Goal: Register for event/course

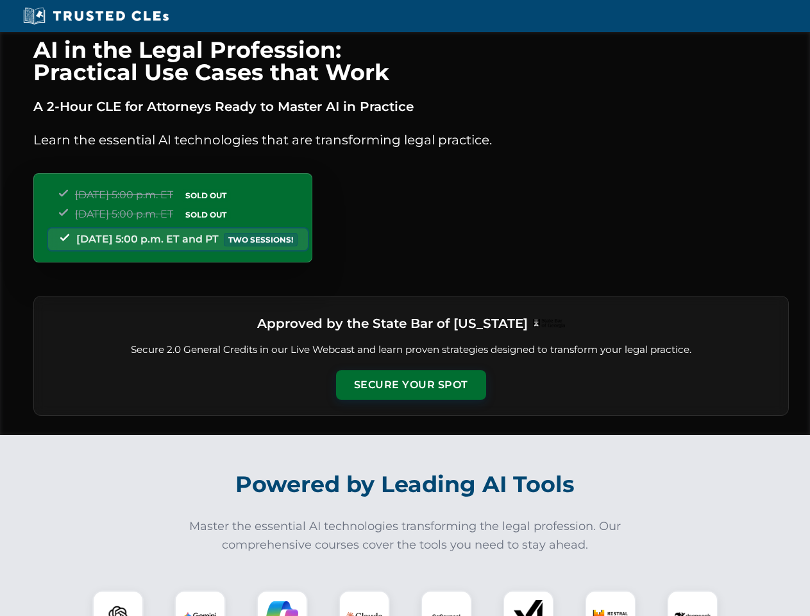
click at [410, 385] on button "Secure Your Spot" at bounding box center [411, 384] width 150 height 29
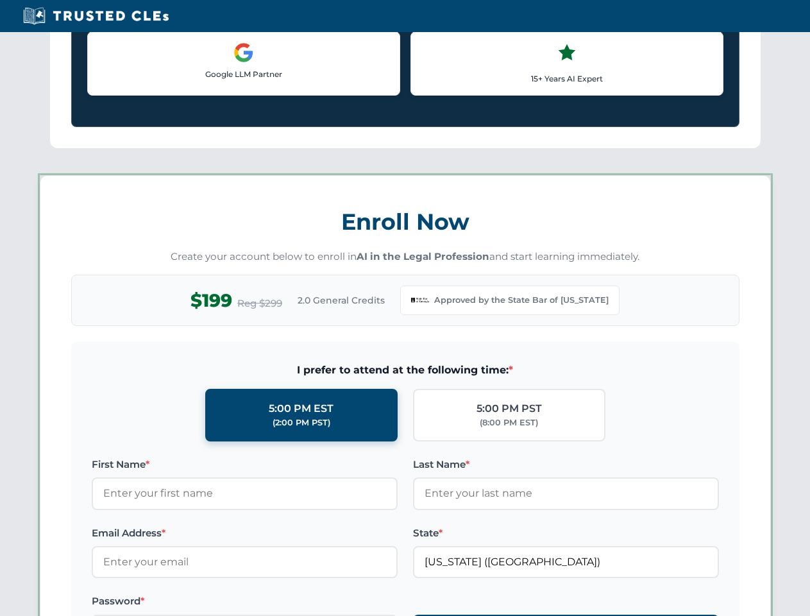
click at [200, 603] on div "AI in the Legal Profession: Practical Use Cases that Work A 2-Hour CLE for Atto…" at bounding box center [405, 600] width 810 height 2991
